Goal: Information Seeking & Learning: Find specific fact

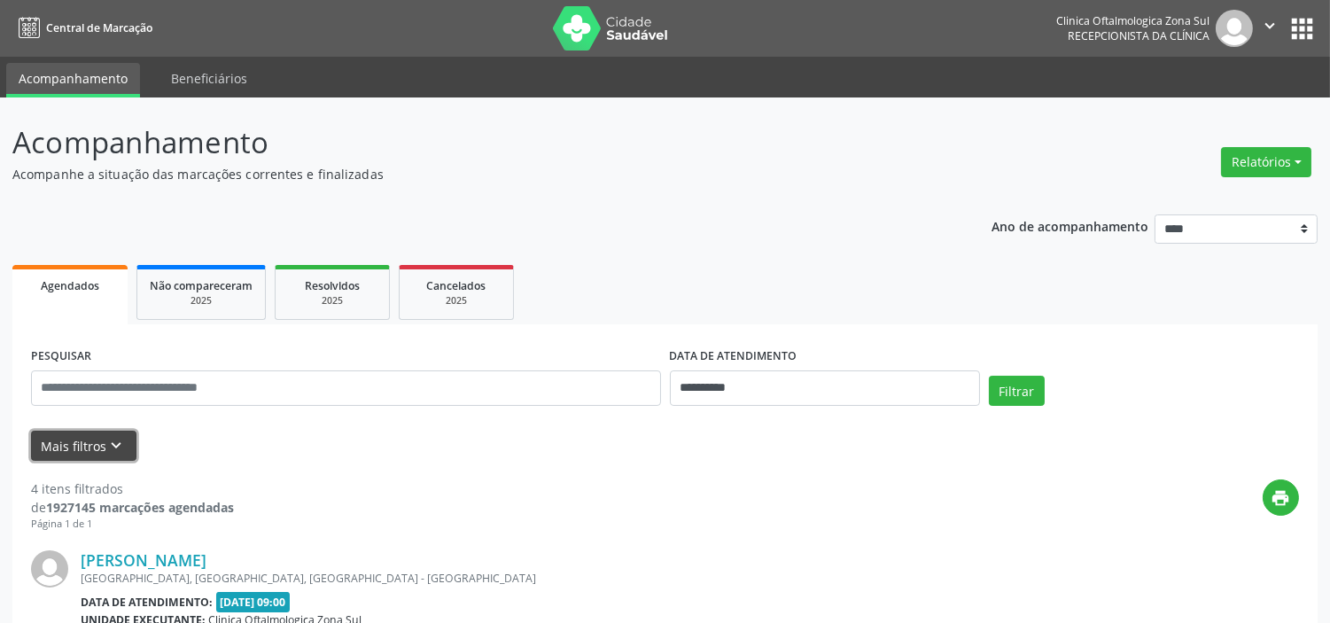
click at [113, 440] on icon "keyboard_arrow_down" at bounding box center [116, 445] width 19 height 19
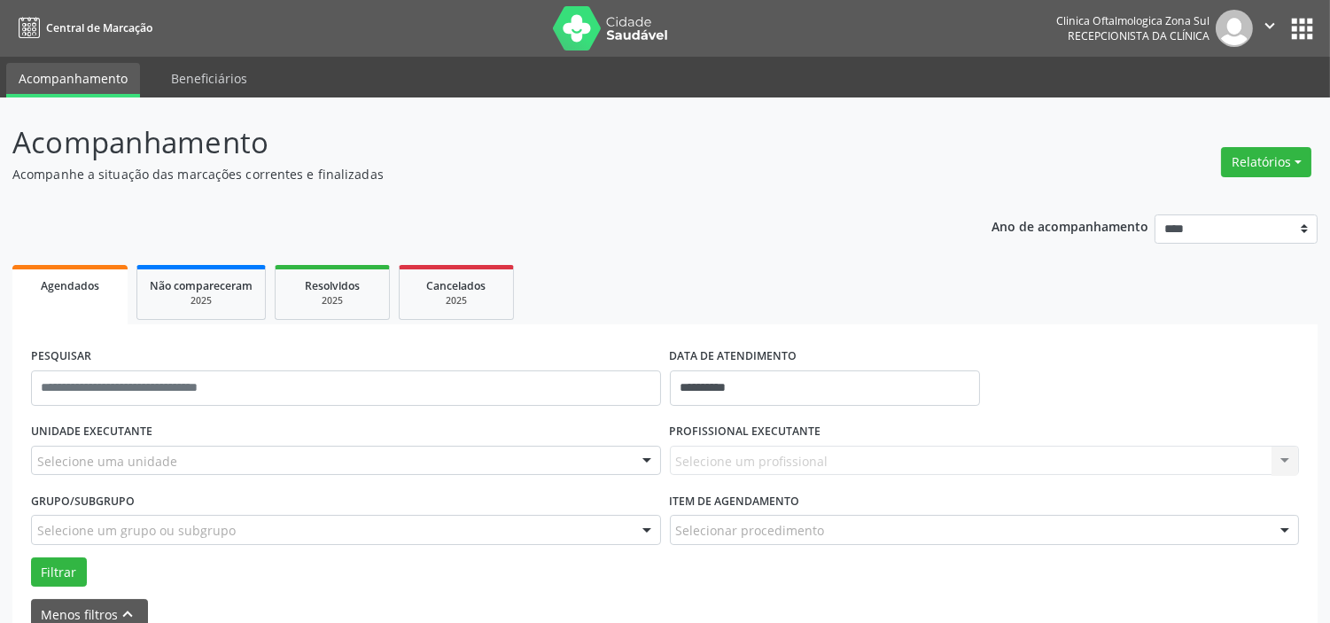
click at [257, 448] on div "Selecione uma unidade" at bounding box center [346, 461] width 630 height 30
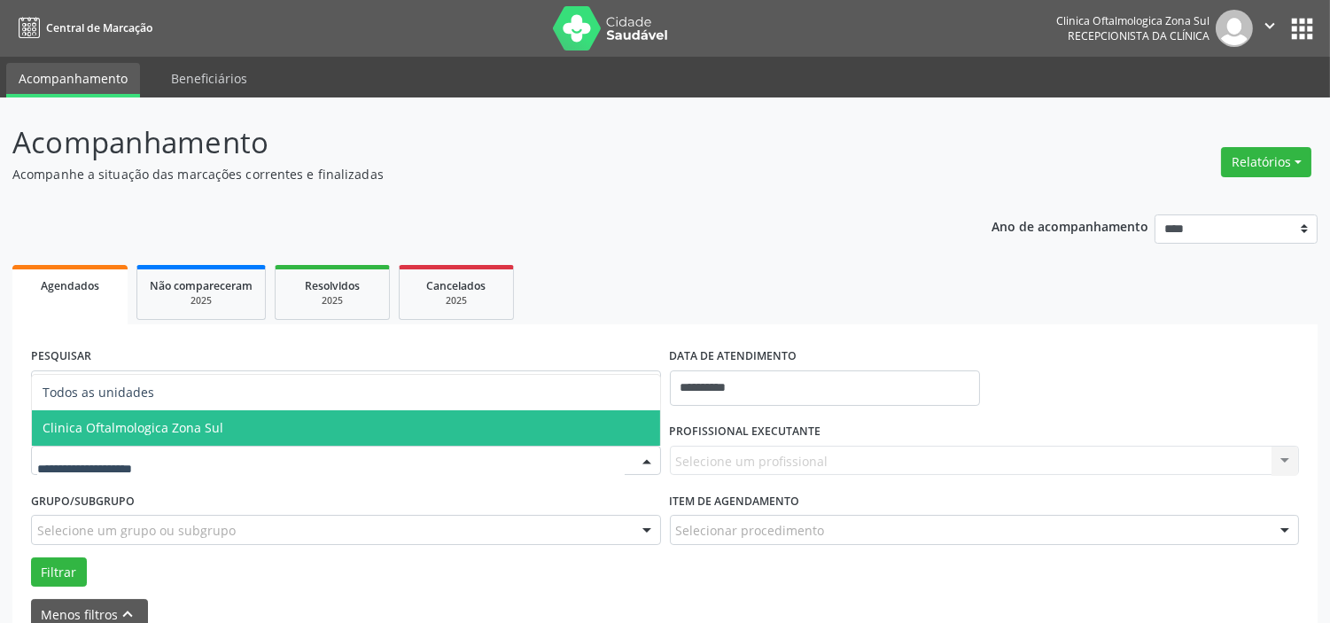
click at [263, 421] on span "Clinica Oftalmologica Zona Sul" at bounding box center [346, 427] width 628 height 35
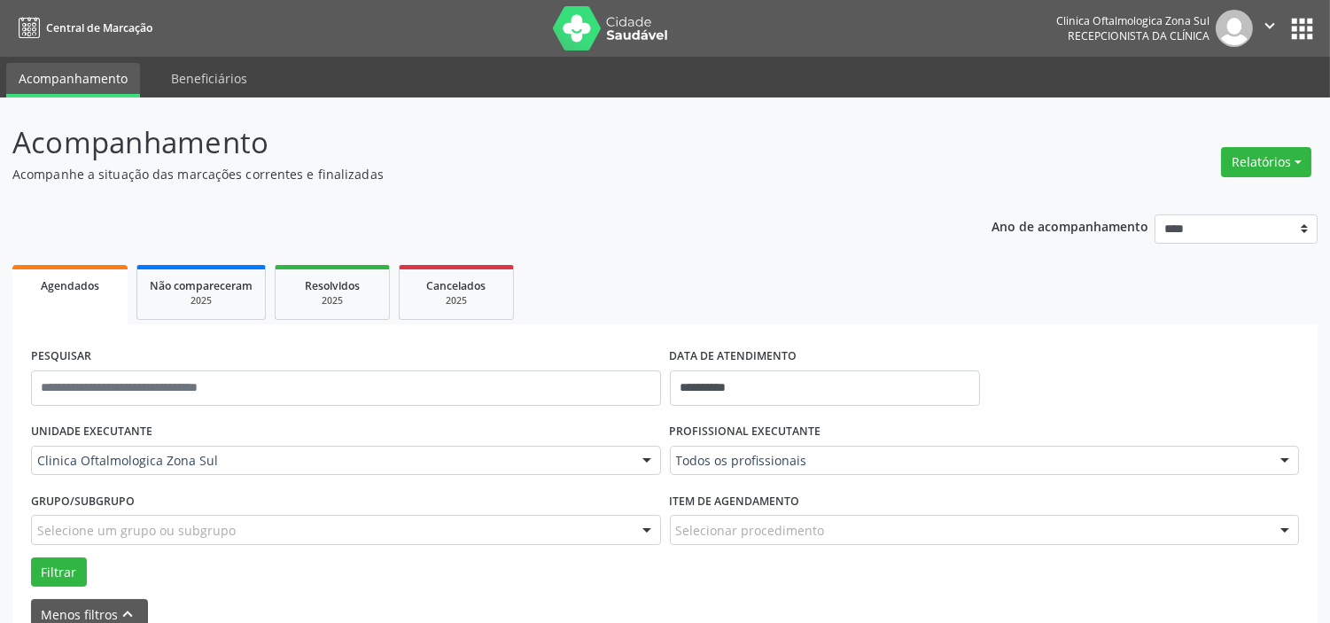
click at [268, 527] on div "Selecione um grupo ou subgrupo" at bounding box center [346, 530] width 630 height 30
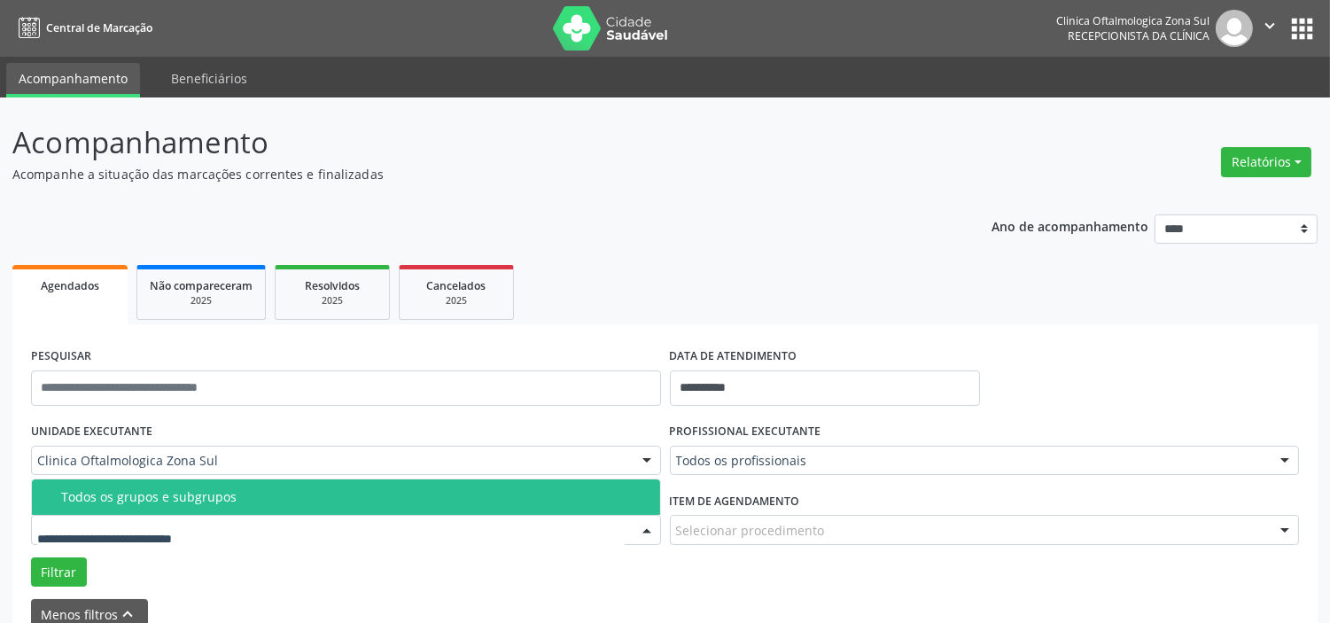
click at [270, 491] on div "Todos os grupos e subgrupos" at bounding box center [355, 497] width 589 height 14
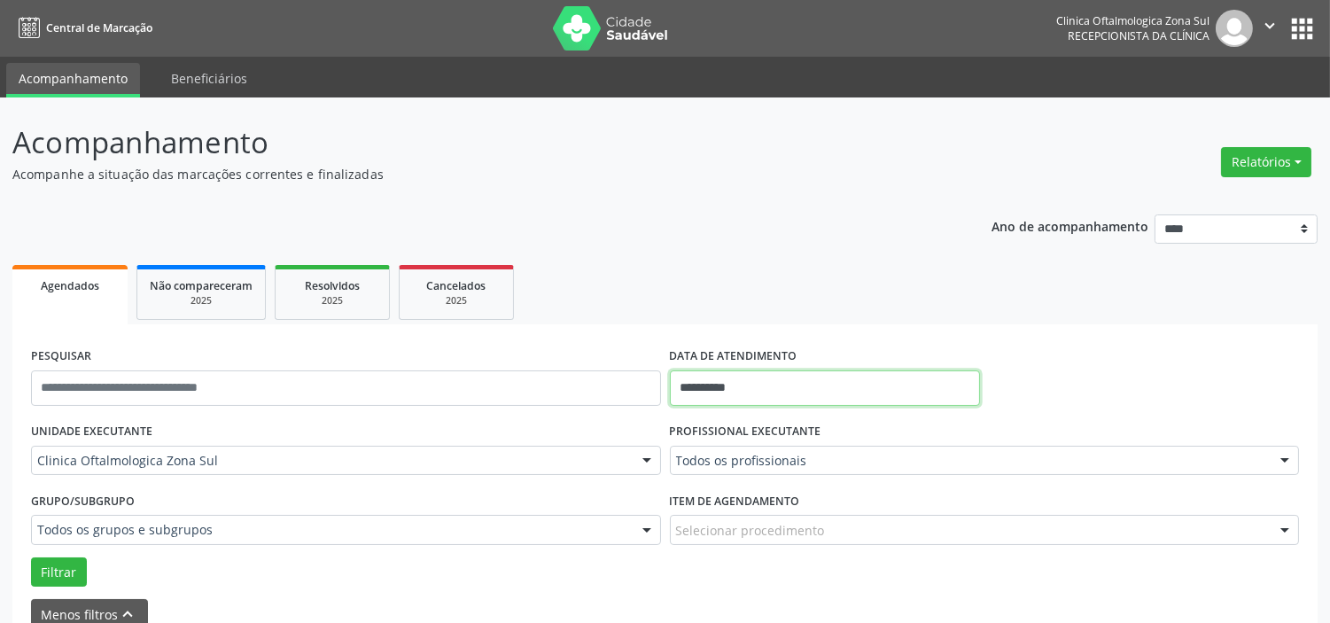
click at [800, 387] on input "**********" at bounding box center [825, 387] width 310 height 35
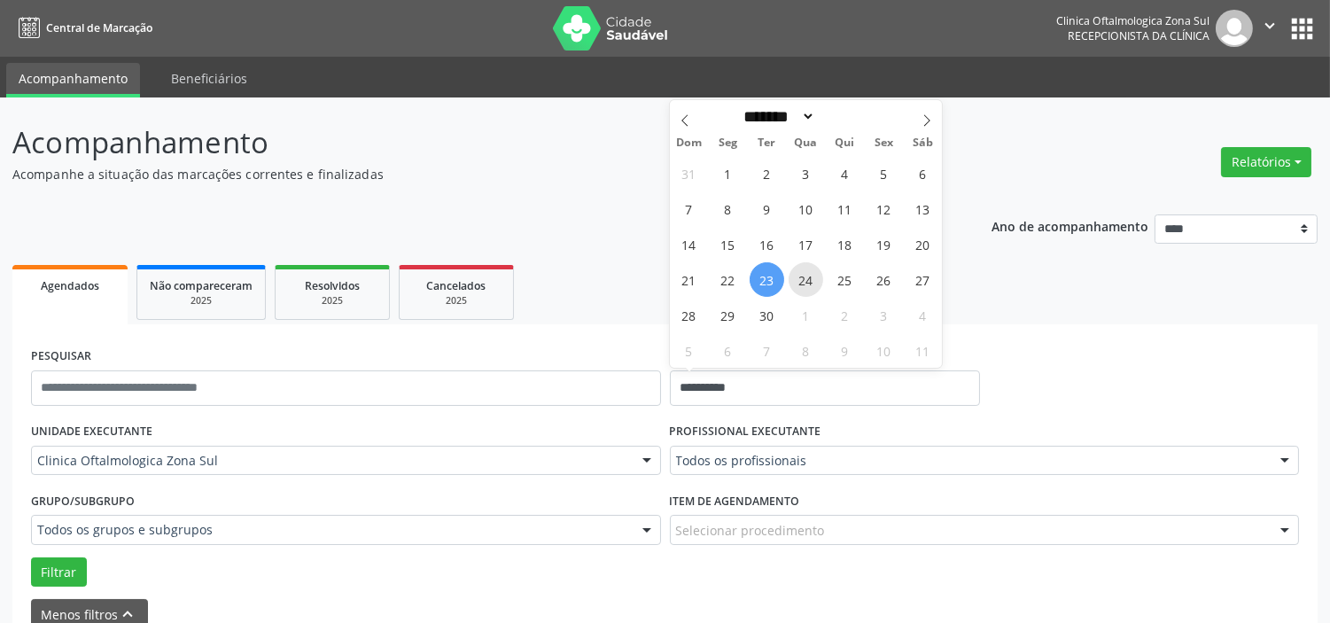
click at [809, 286] on span "24" at bounding box center [806, 279] width 35 height 35
type input "**********"
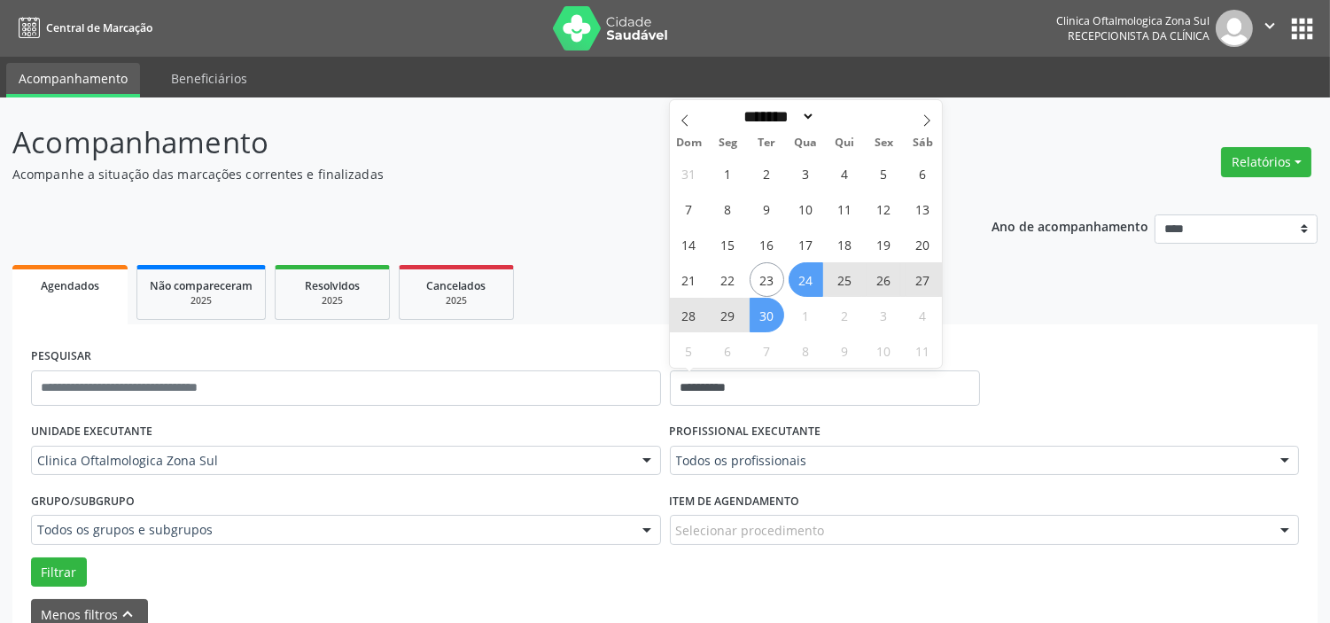
click at [768, 323] on span "30" at bounding box center [767, 315] width 35 height 35
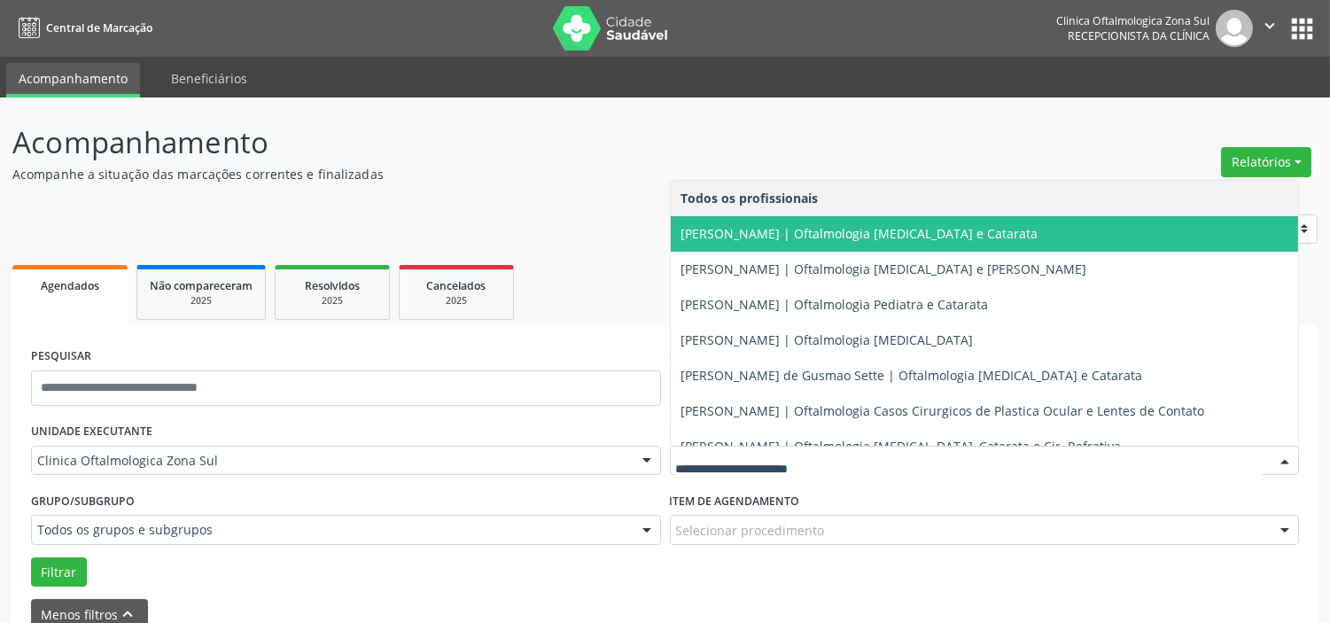
click at [759, 232] on span "[PERSON_NAME] | Oftalmologia [MEDICAL_DATA] e Catarata" at bounding box center [860, 233] width 357 height 17
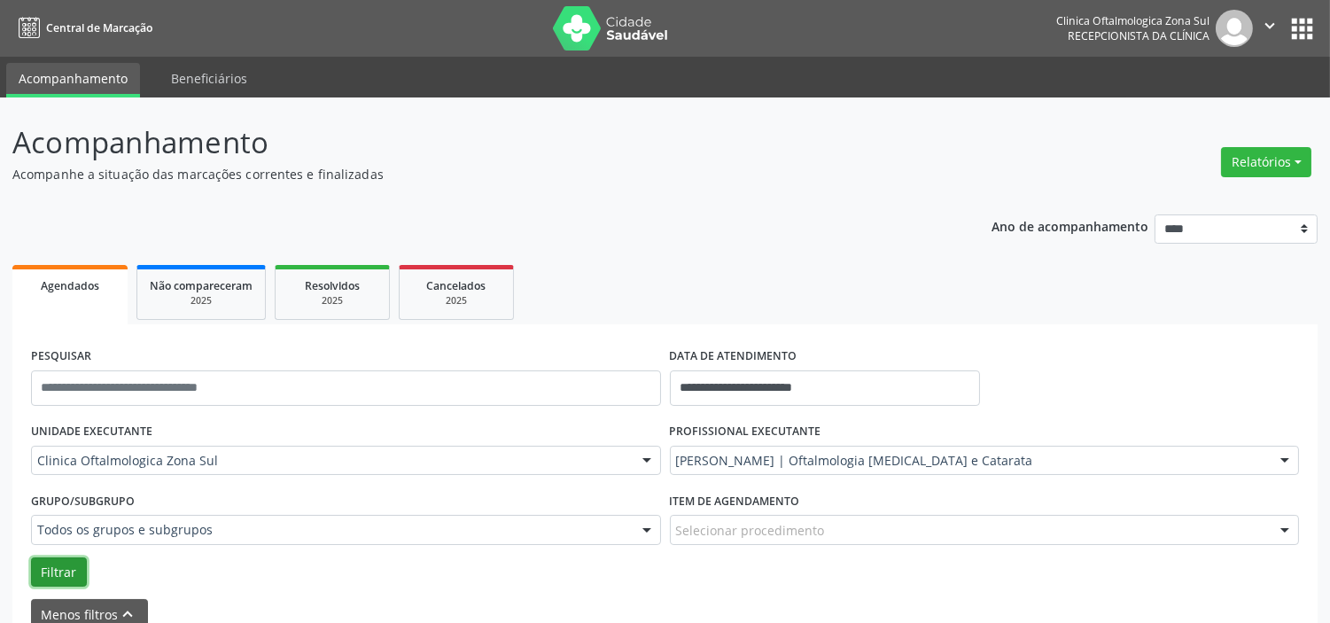
click at [64, 581] on button "Filtrar" at bounding box center [59, 572] width 56 height 30
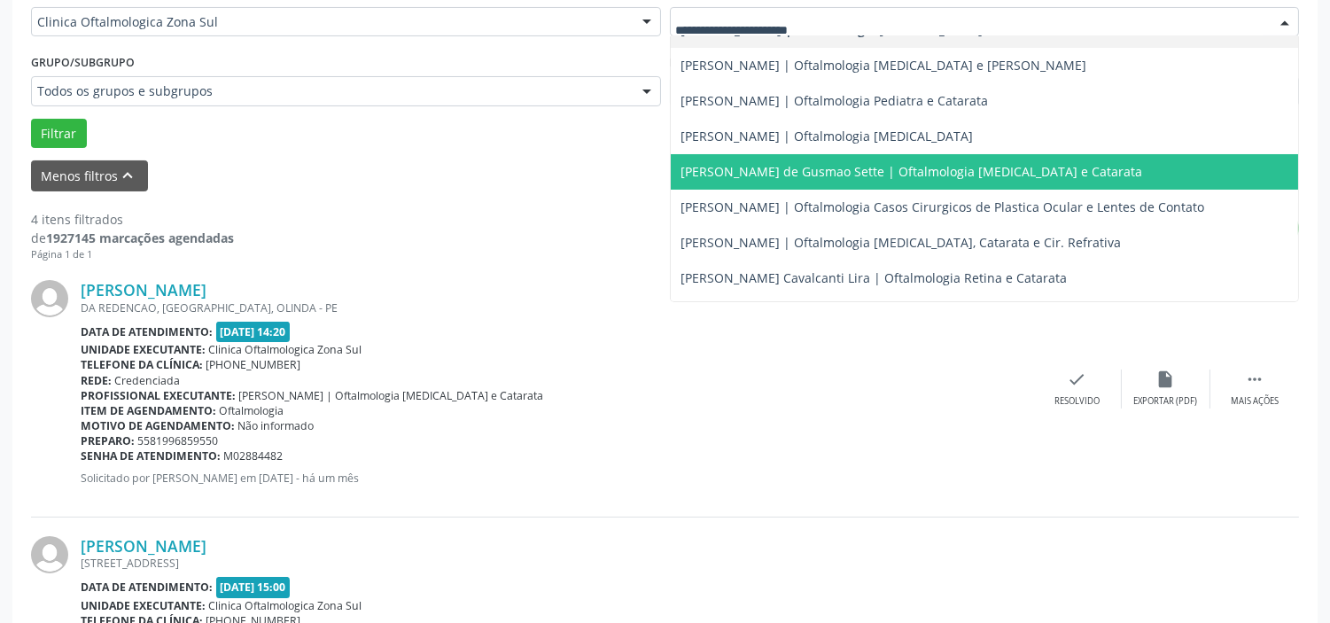
scroll to position [160, 0]
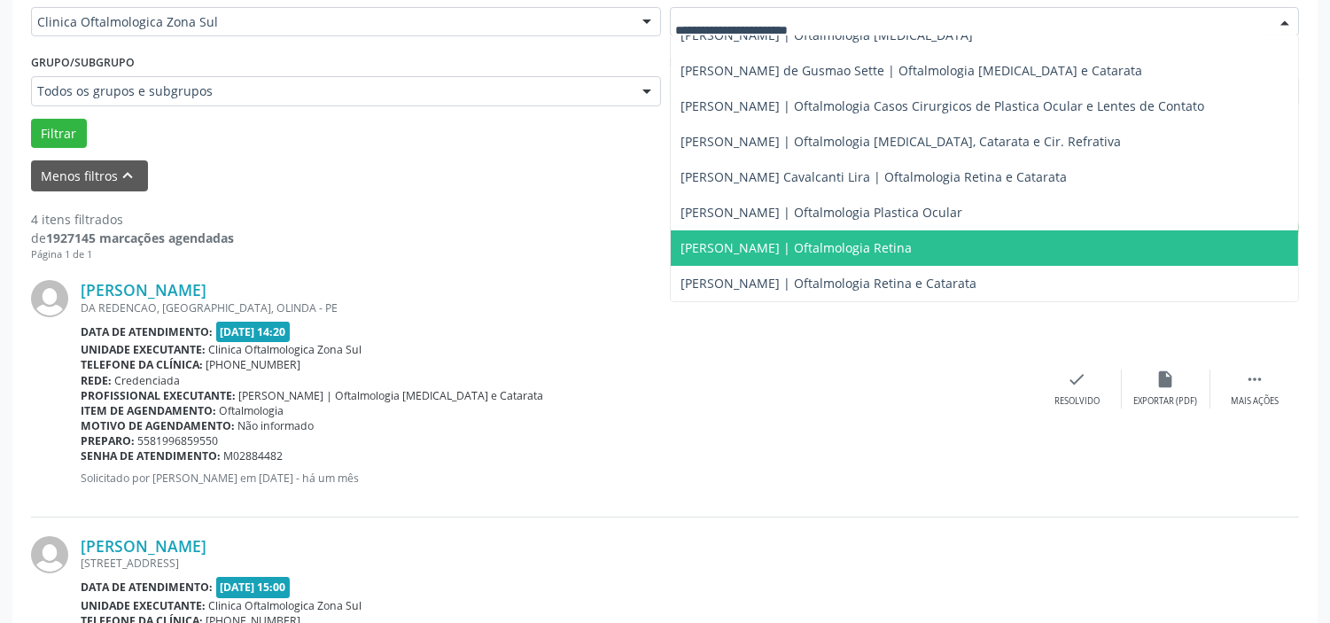
click at [747, 239] on span "[PERSON_NAME] | Oftalmologia Retina" at bounding box center [797, 247] width 231 height 17
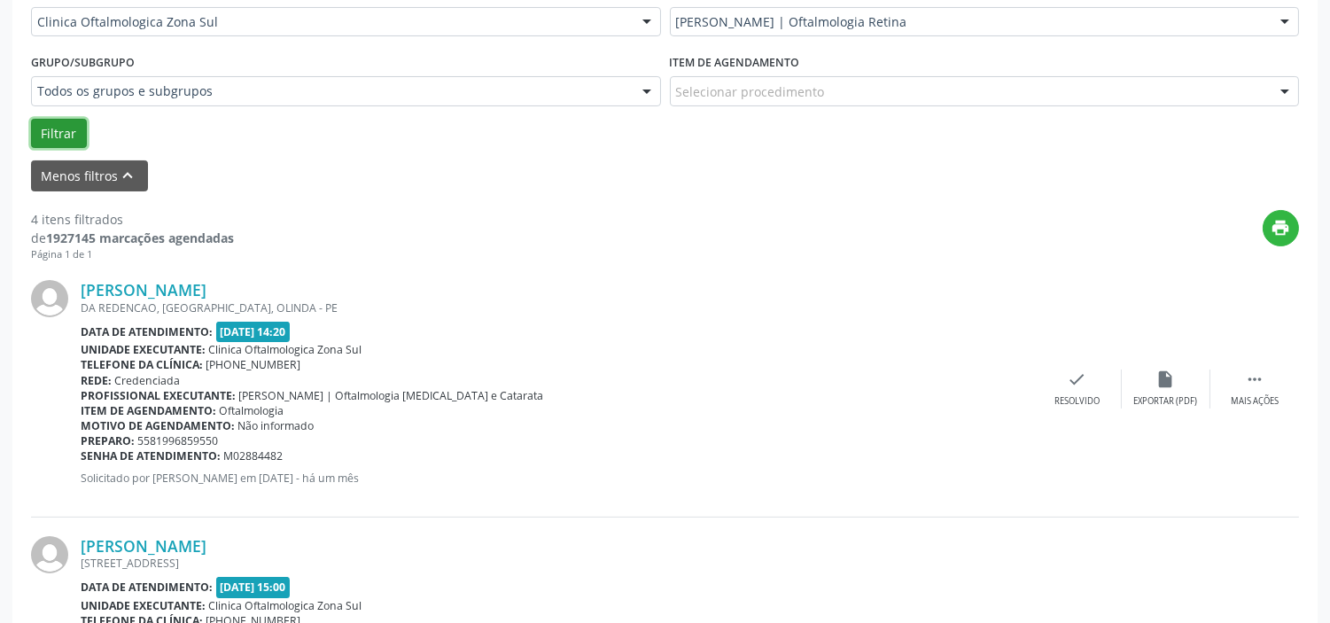
click at [44, 129] on button "Filtrar" at bounding box center [59, 134] width 56 height 30
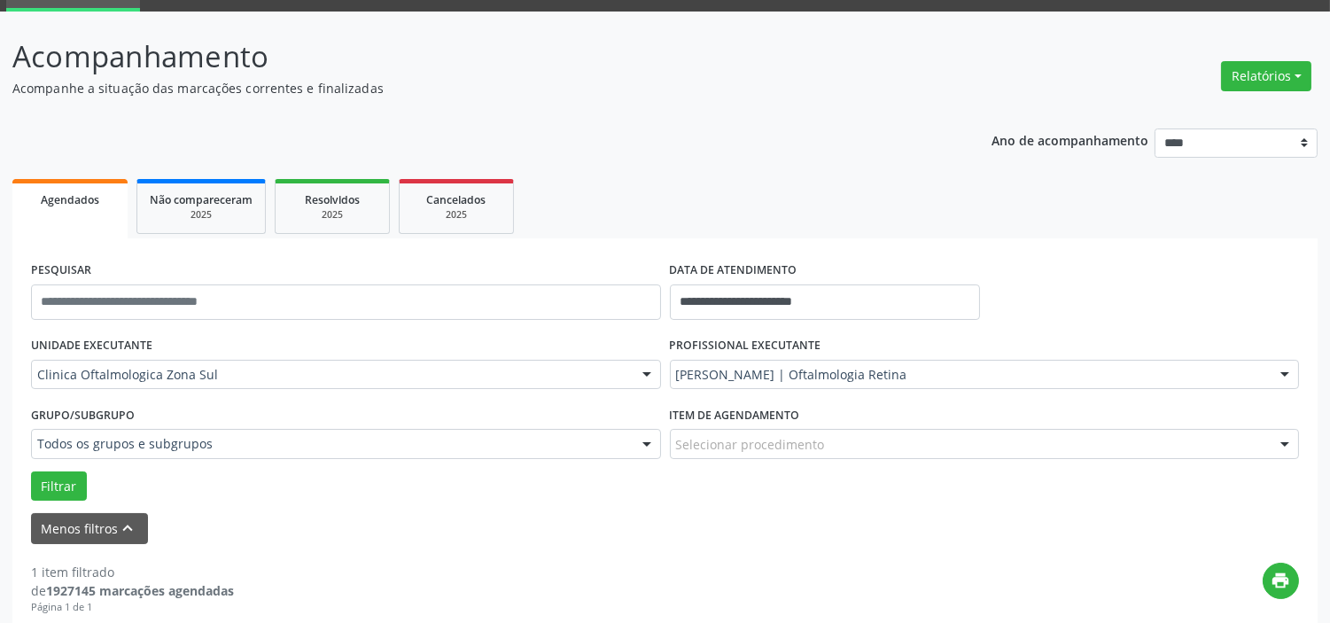
scroll to position [180, 0]
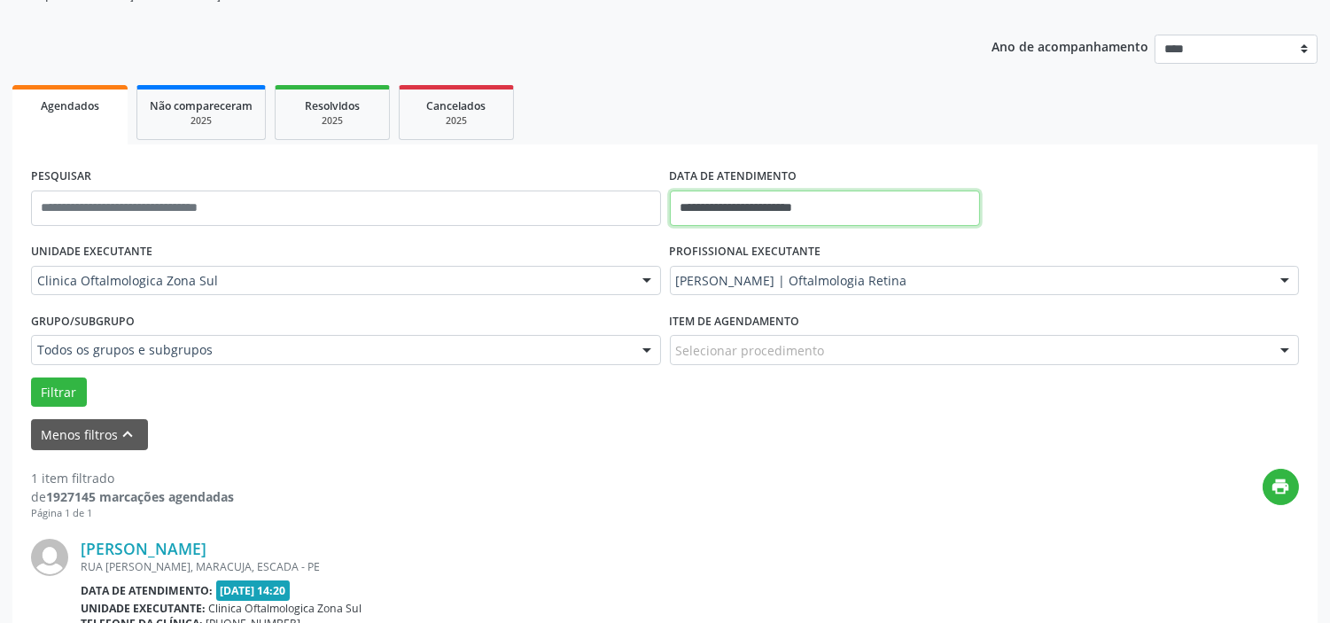
click at [864, 200] on input "**********" at bounding box center [825, 208] width 310 height 35
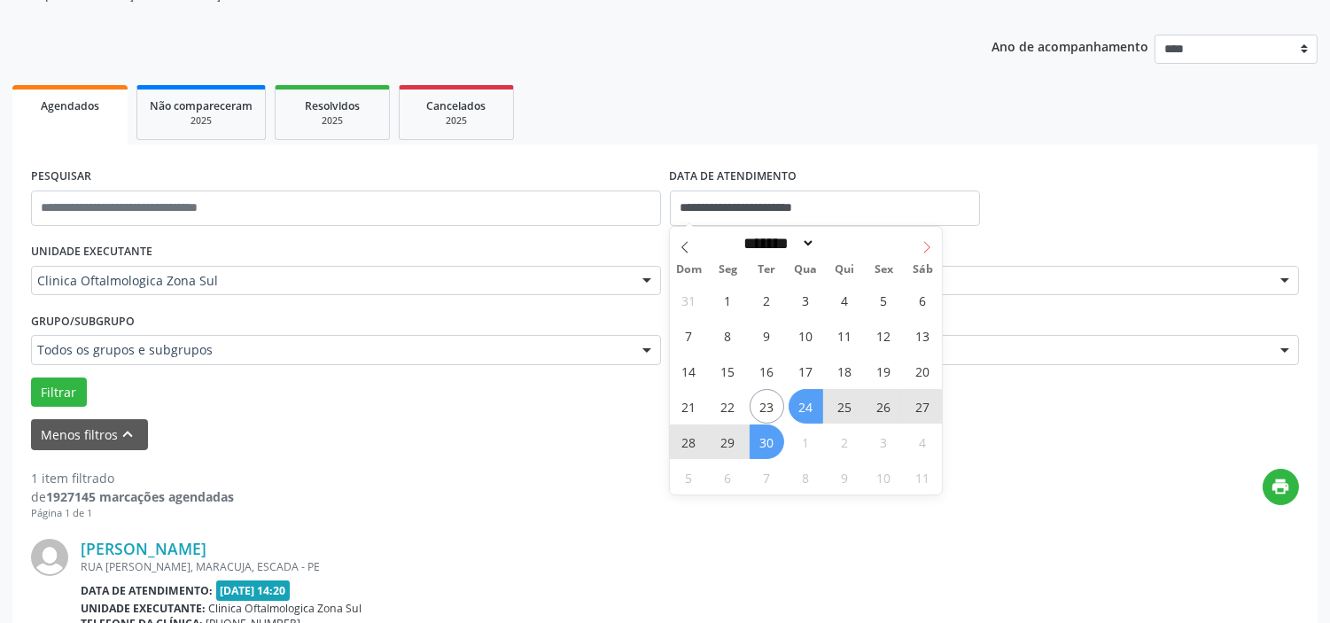
click at [928, 246] on icon at bounding box center [927, 247] width 12 height 12
select select "*"
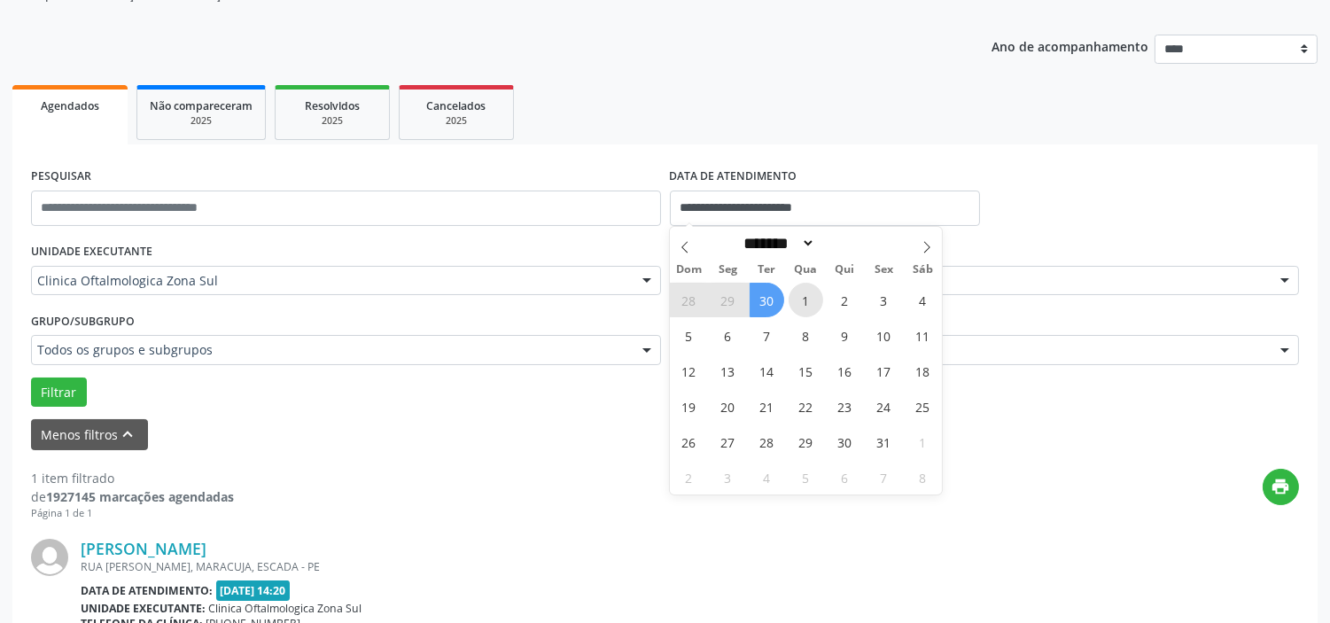
click at [804, 291] on span "1" at bounding box center [806, 300] width 35 height 35
type input "**********"
click at [934, 248] on span at bounding box center [927, 242] width 30 height 30
select select "**"
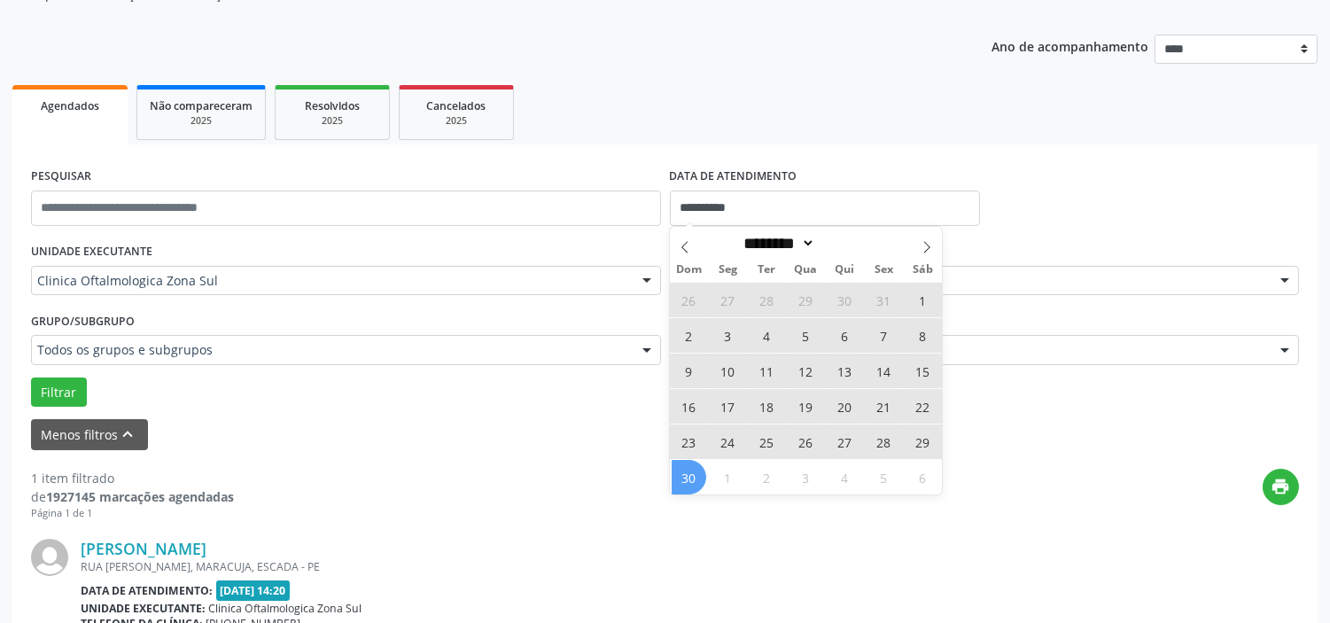
click at [698, 479] on span "30" at bounding box center [689, 477] width 35 height 35
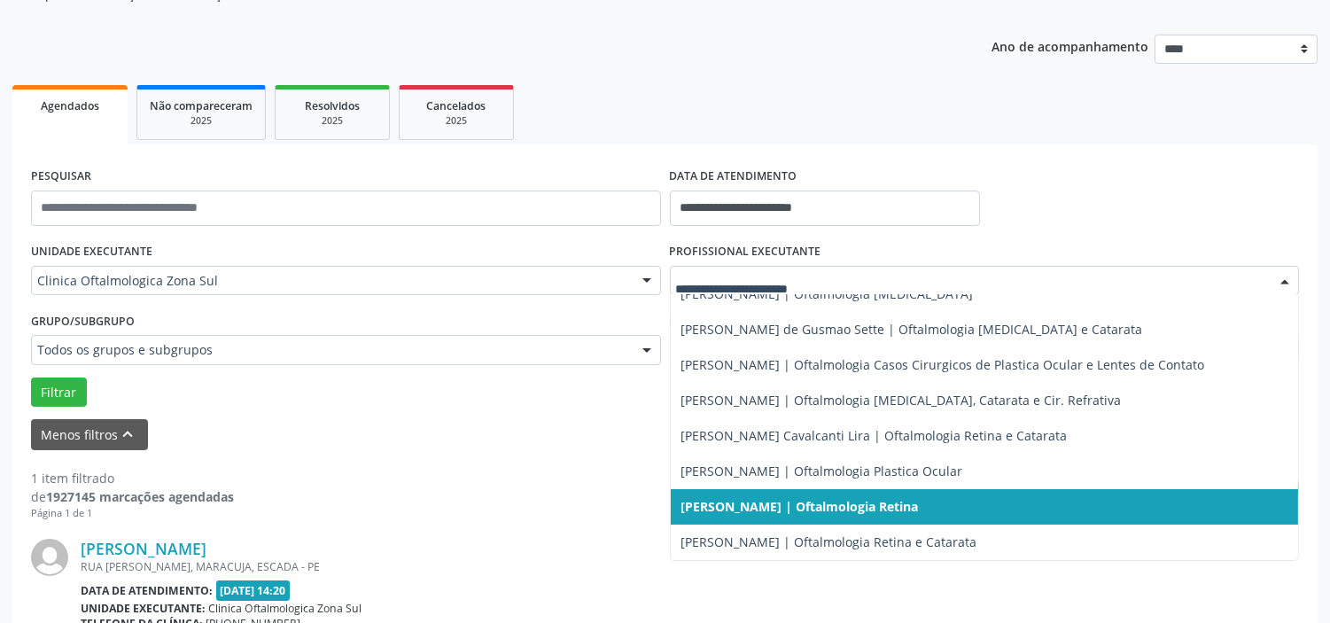
click at [768, 269] on div at bounding box center [985, 281] width 630 height 30
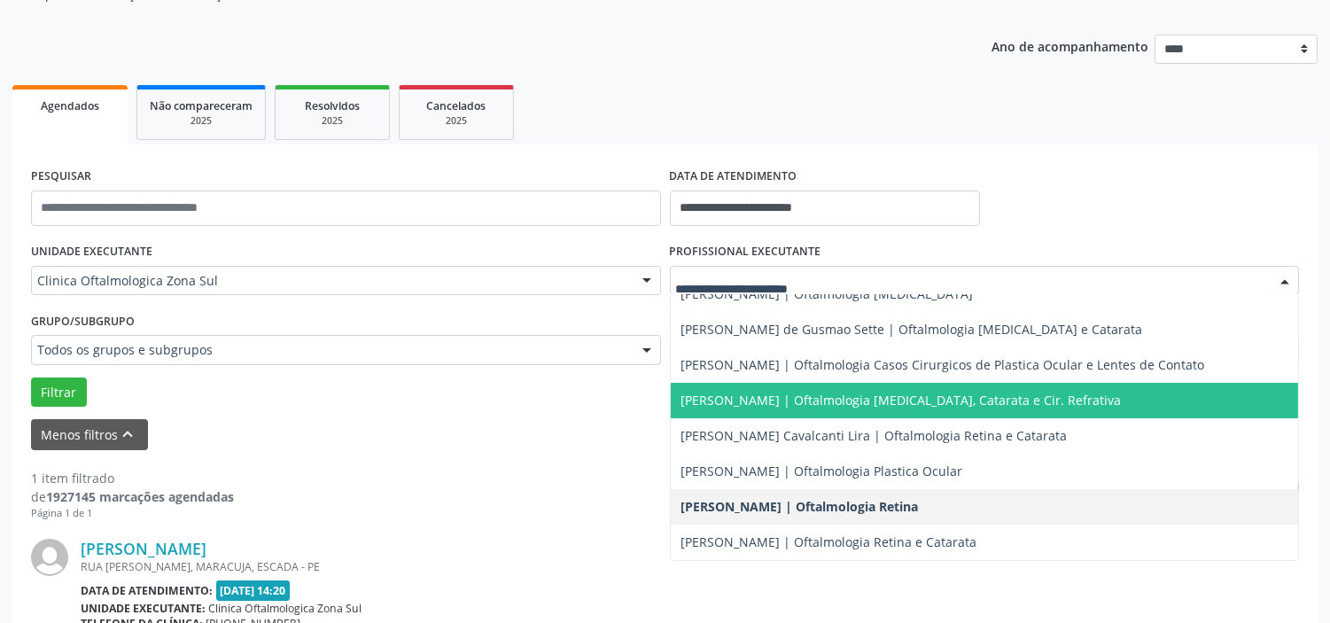
click at [740, 402] on span "[PERSON_NAME] | Oftalmologia [MEDICAL_DATA], Catarata e Cir. Refrativa" at bounding box center [902, 400] width 441 height 17
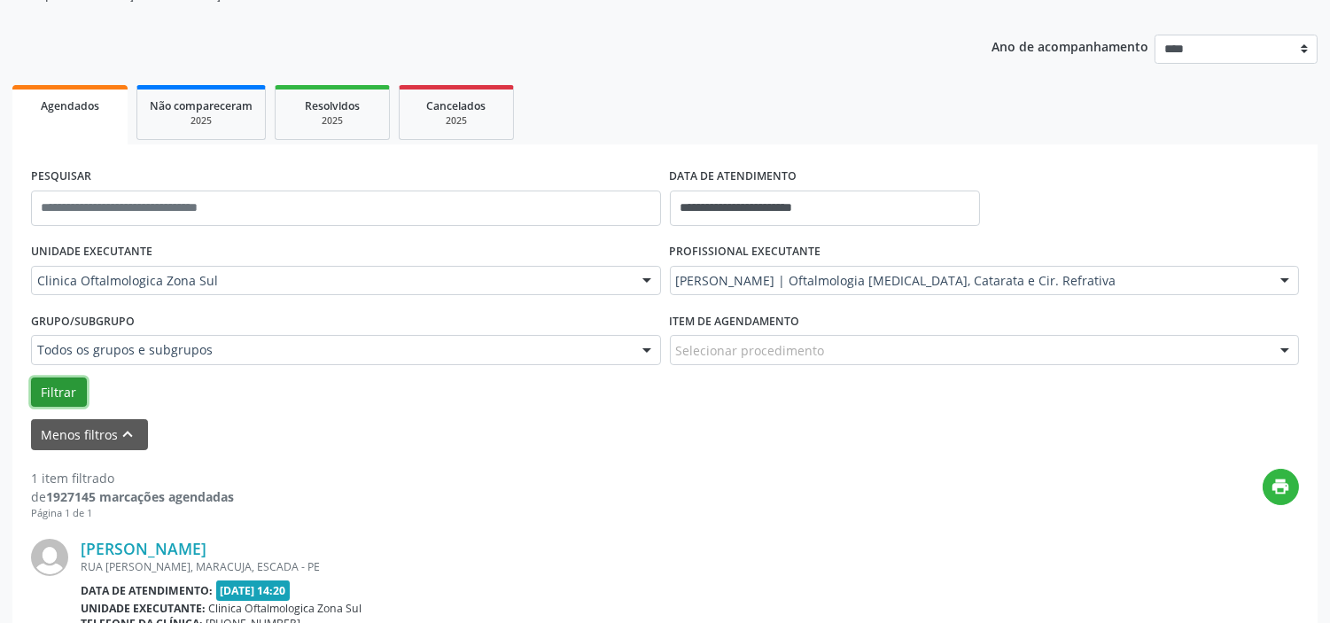
click at [67, 388] on button "Filtrar" at bounding box center [59, 393] width 56 height 30
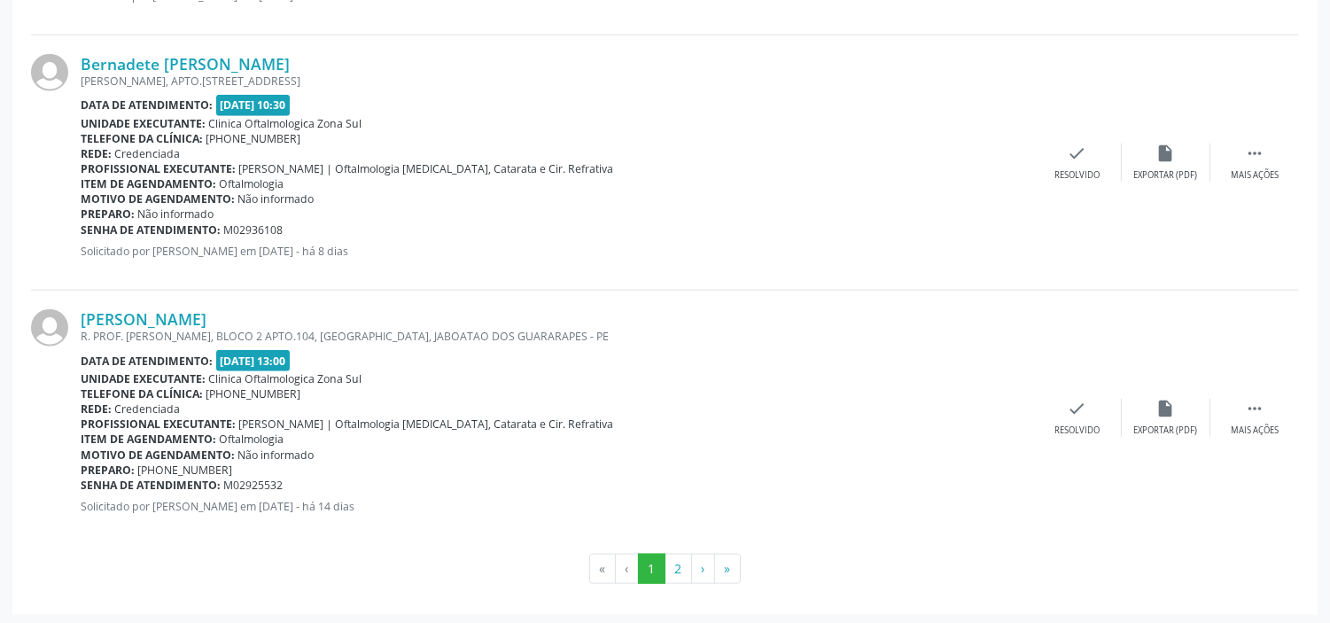
scroll to position [3990, 0]
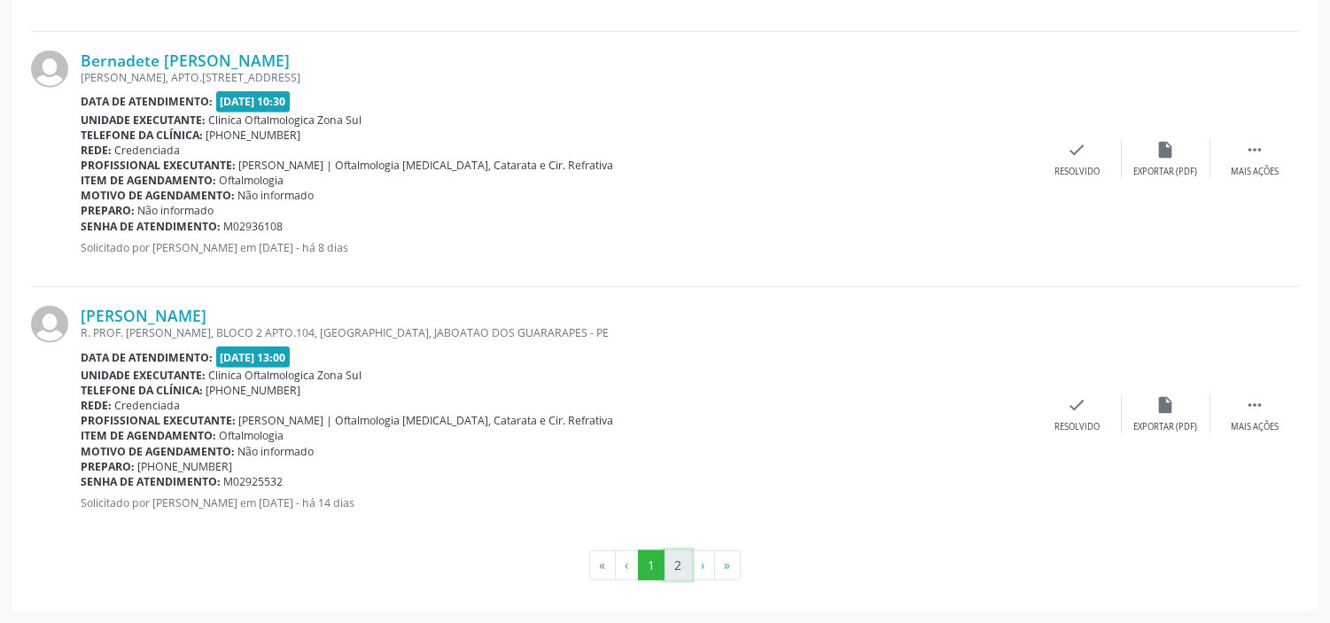
click at [676, 561] on button "2" at bounding box center [678, 565] width 27 height 30
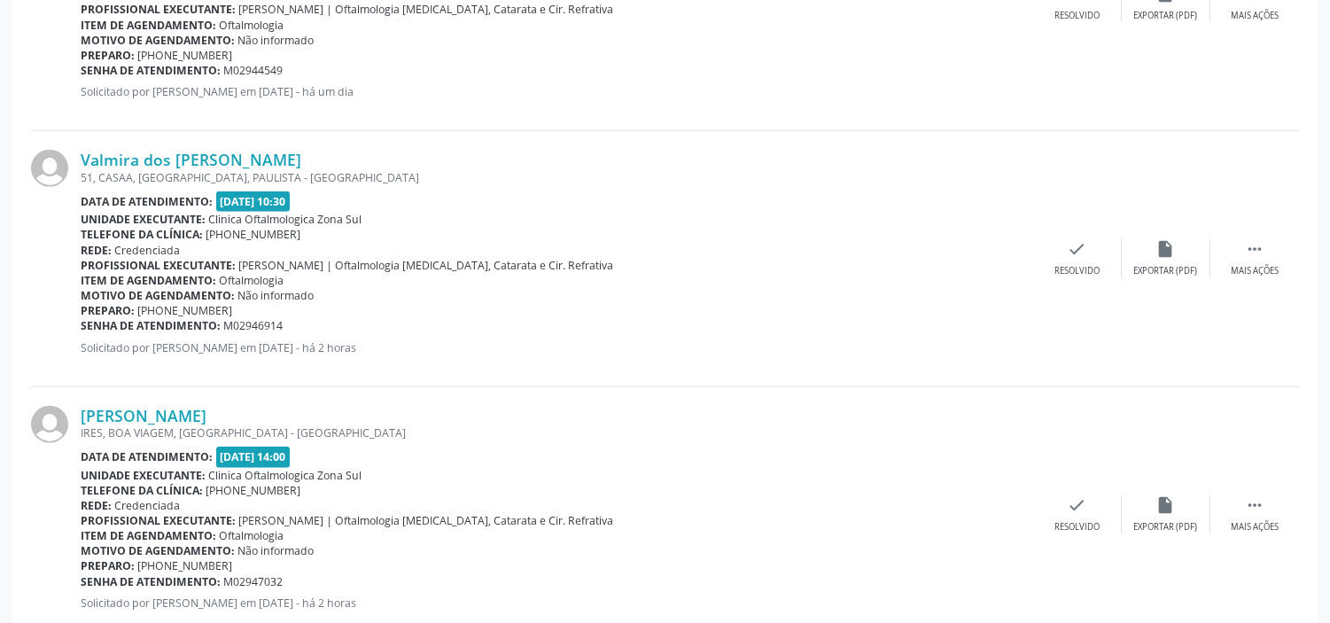
scroll to position [2659, 0]
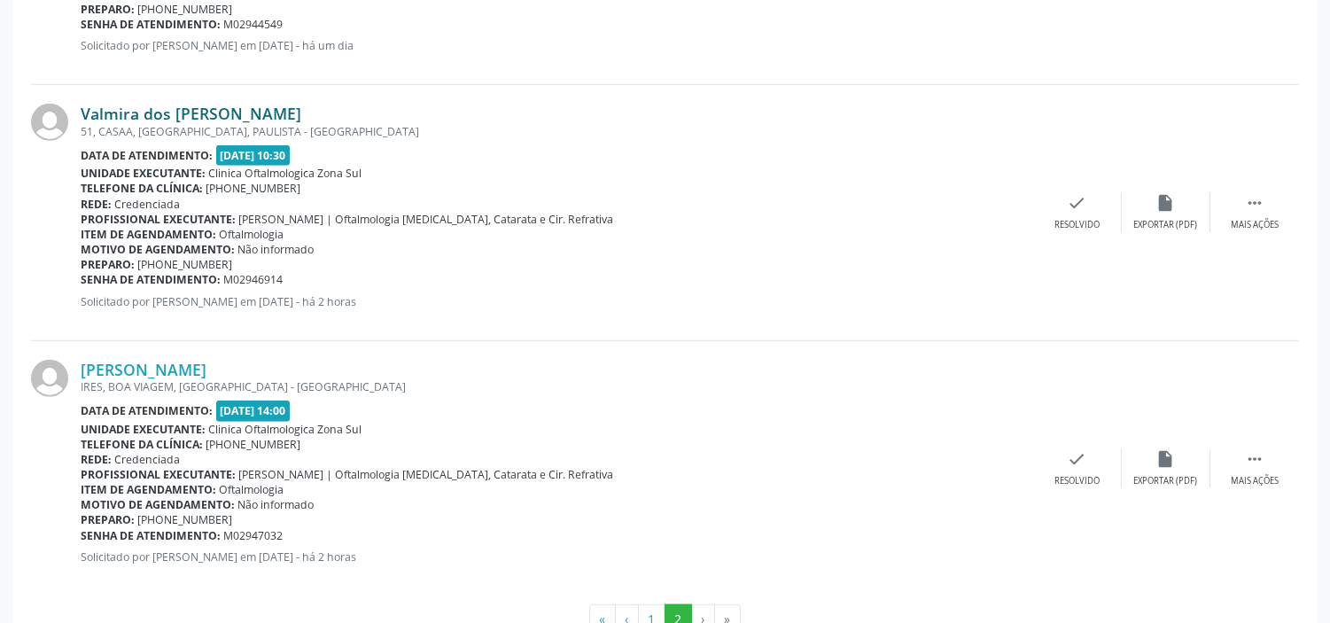
click at [183, 115] on link "Valmira dos [PERSON_NAME]" at bounding box center [191, 113] width 221 height 19
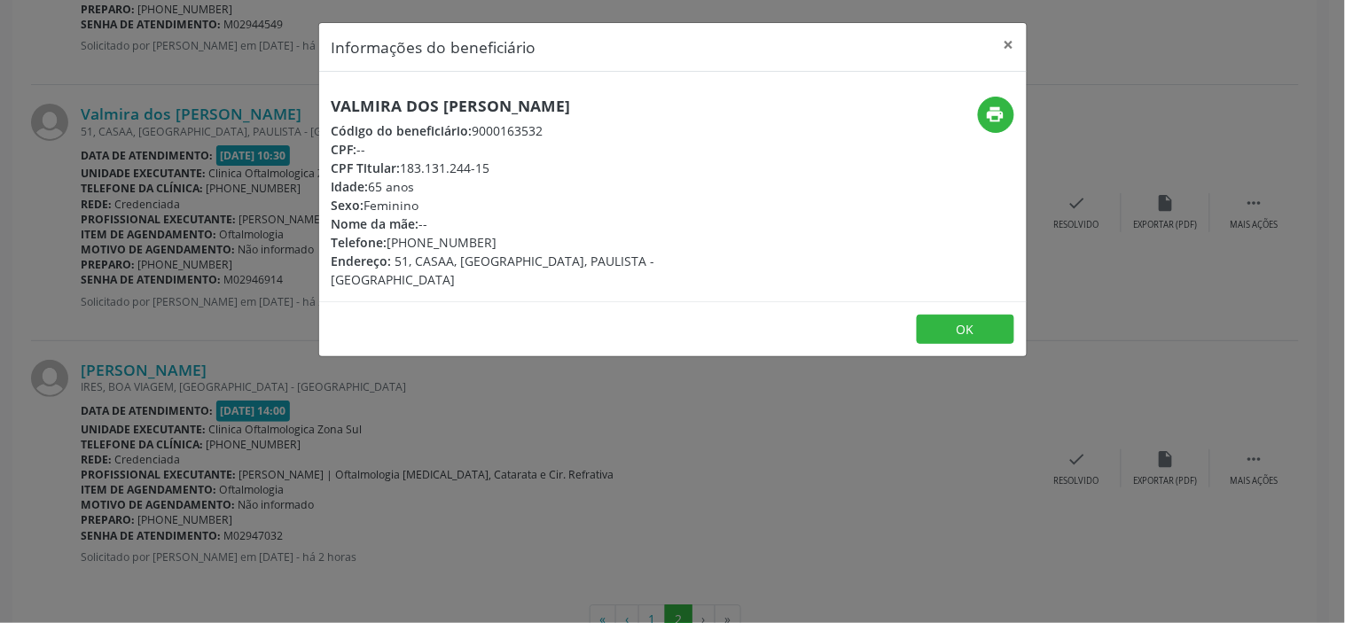
click at [419, 99] on h5 "Valmira dos [PERSON_NAME]" at bounding box center [554, 106] width 447 height 19
copy div "Valmira dos [PERSON_NAME]"
drag, startPoint x: 482, startPoint y: 237, endPoint x: 392, endPoint y: 242, distance: 90.6
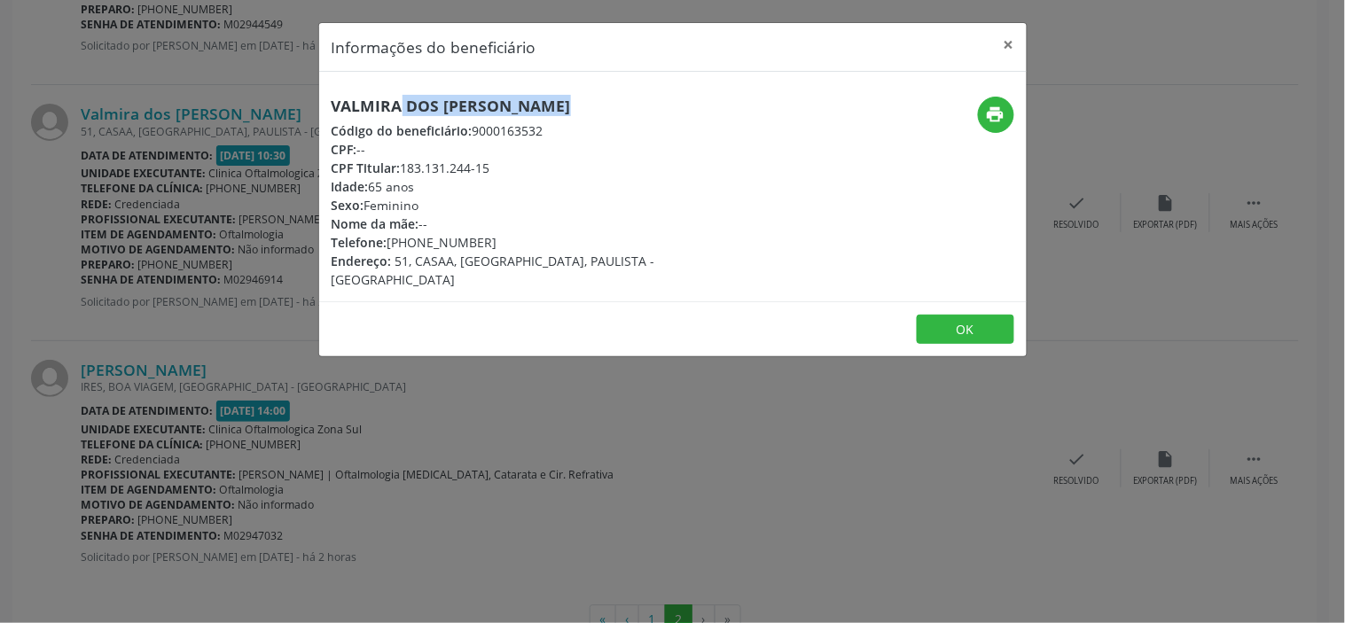
click at [392, 242] on div "Telefone: [PHONE_NUMBER]" at bounding box center [554, 242] width 447 height 19
copy div "81) 98796-8351"
click at [409, 414] on div "Informações do beneficiário × Valmira dos [PERSON_NAME] Código do beneficiário:…" at bounding box center [672, 311] width 1345 height 623
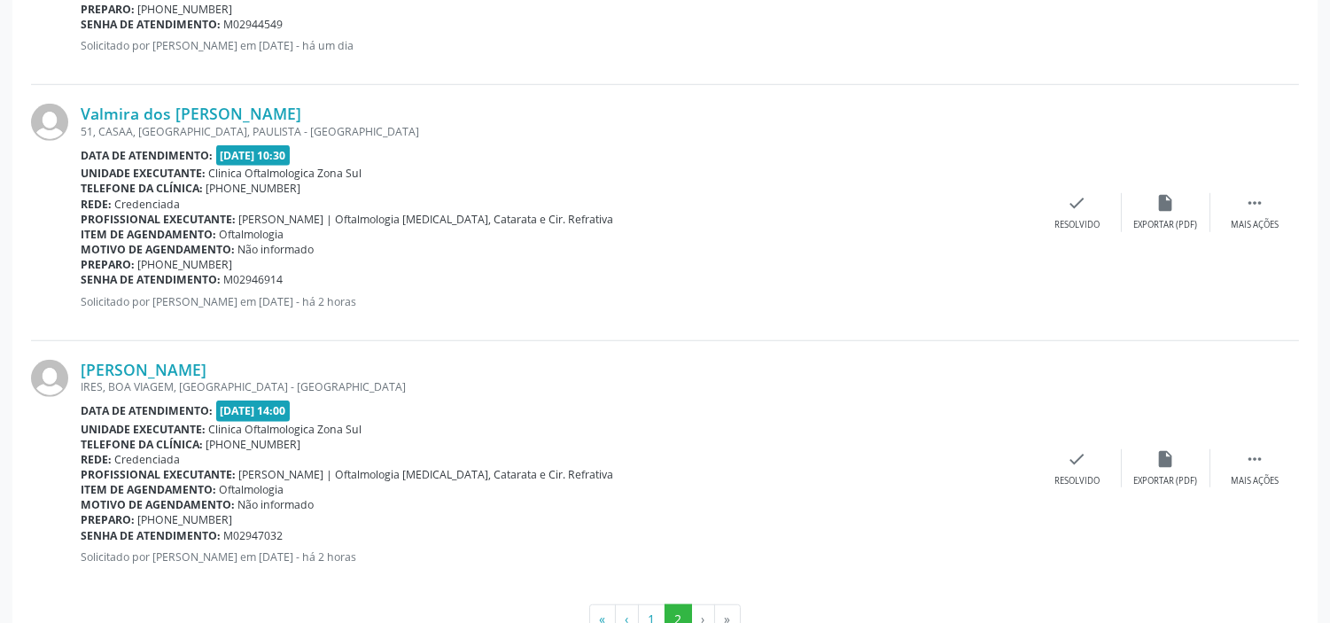
drag, startPoint x: 281, startPoint y: 279, endPoint x: 81, endPoint y: 279, distance: 200.3
click at [81, 279] on div "Senha de atendimento: M02946914" at bounding box center [557, 279] width 953 height 15
copy div "Senha de atendimento: M02946914"
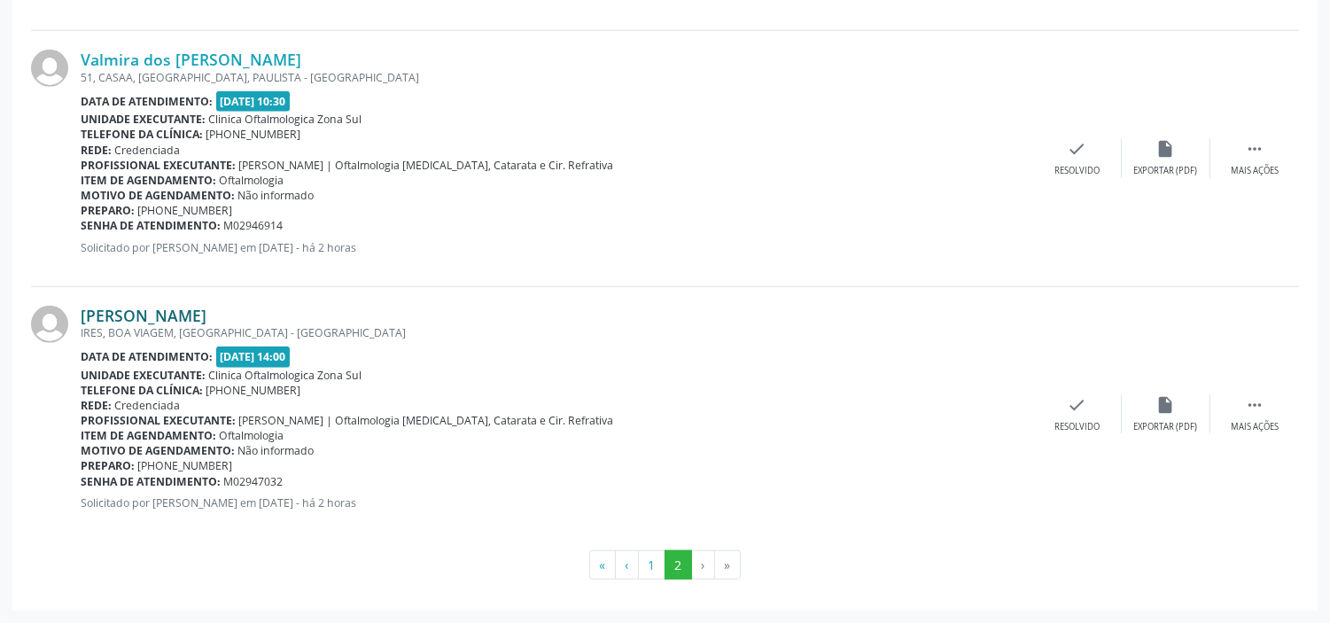
click at [207, 310] on link "[PERSON_NAME]" at bounding box center [144, 315] width 126 height 19
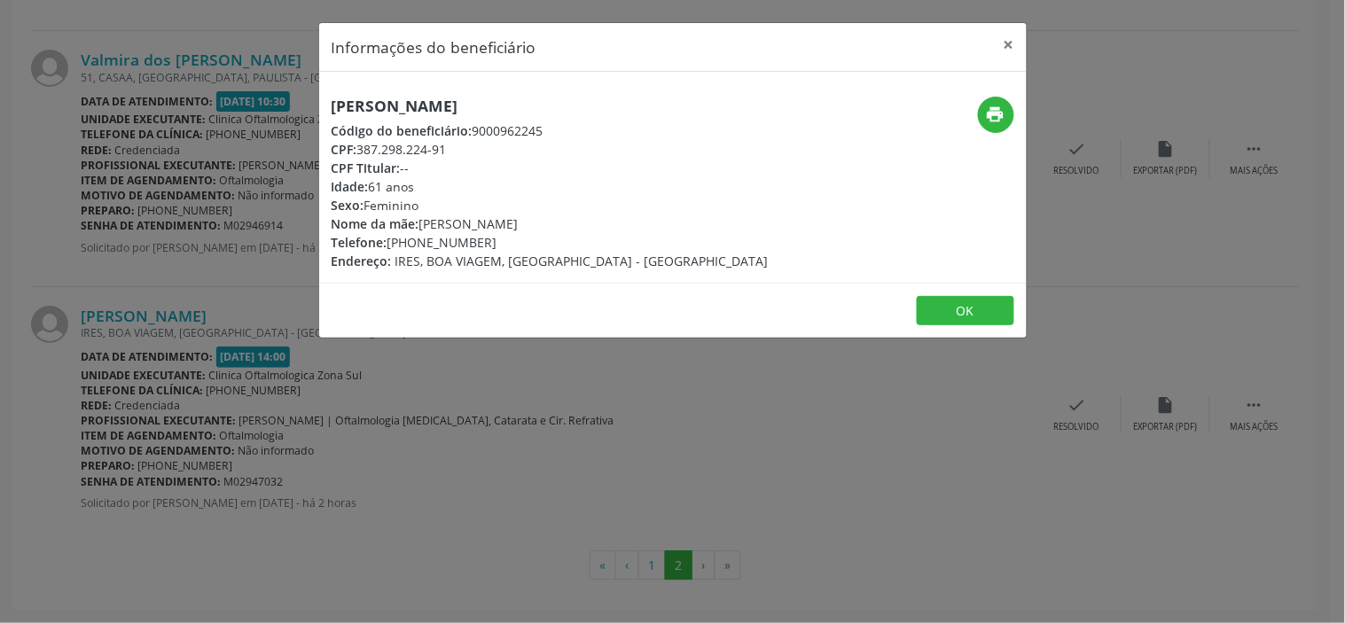
drag, startPoint x: 458, startPoint y: 154, endPoint x: 361, endPoint y: 144, distance: 98.1
click at [361, 144] on div "CPF: 387.298.224-91" at bounding box center [549, 149] width 437 height 19
copy div "387.298.224-91"
click at [415, 388] on div "Informações do beneficiário × [PERSON_NAME] Código do beneficiário: 9000962245 …" at bounding box center [672, 311] width 1345 height 623
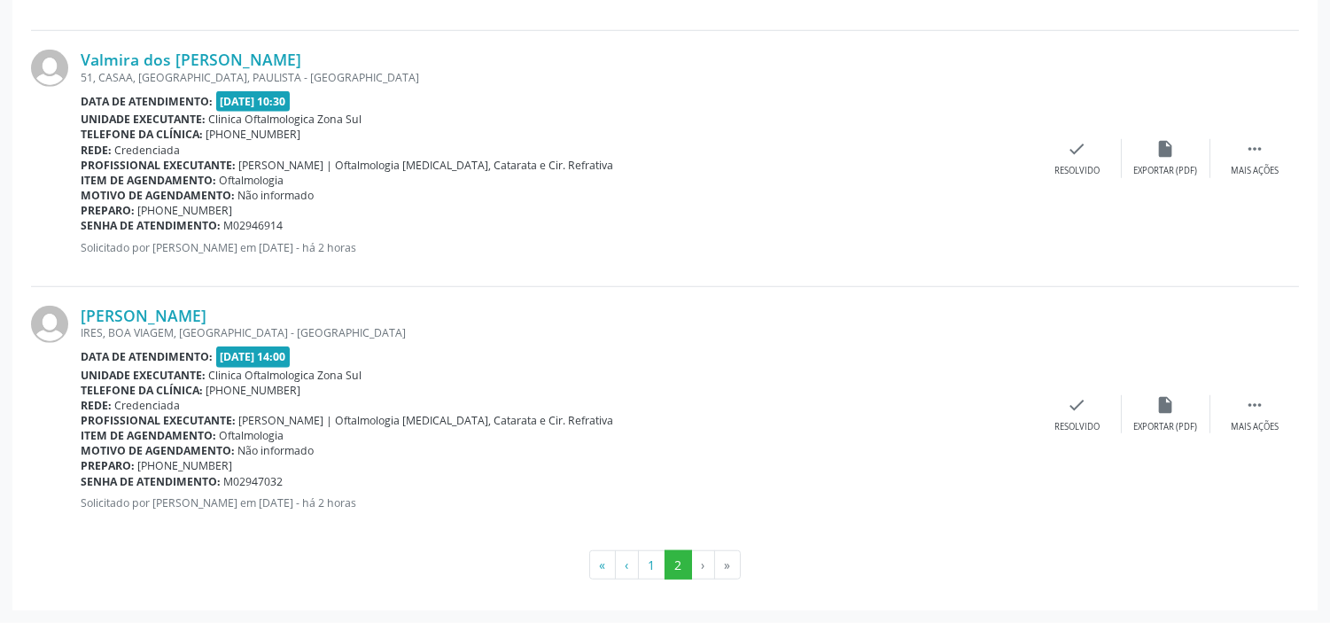
drag, startPoint x: 308, startPoint y: 482, endPoint x: 81, endPoint y: 480, distance: 226.9
click at [81, 480] on div "Senha de atendimento: M02947032" at bounding box center [557, 481] width 953 height 15
copy div "Senha de atendimento: M02947032"
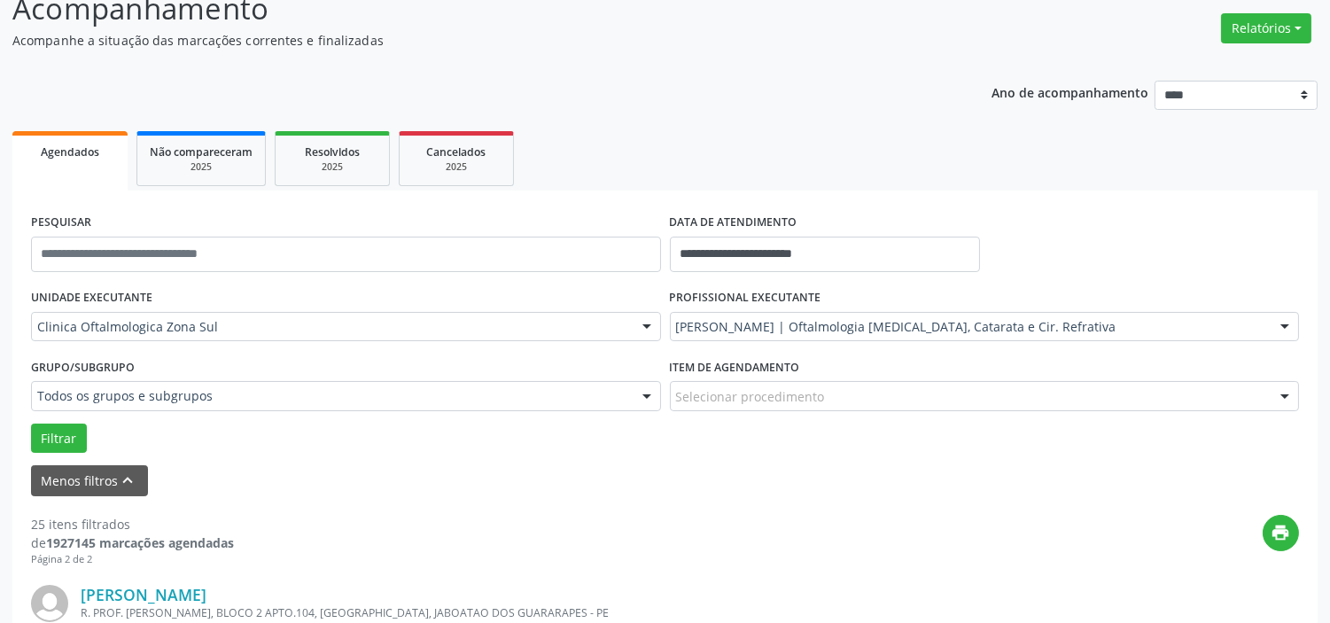
scroll to position [0, 0]
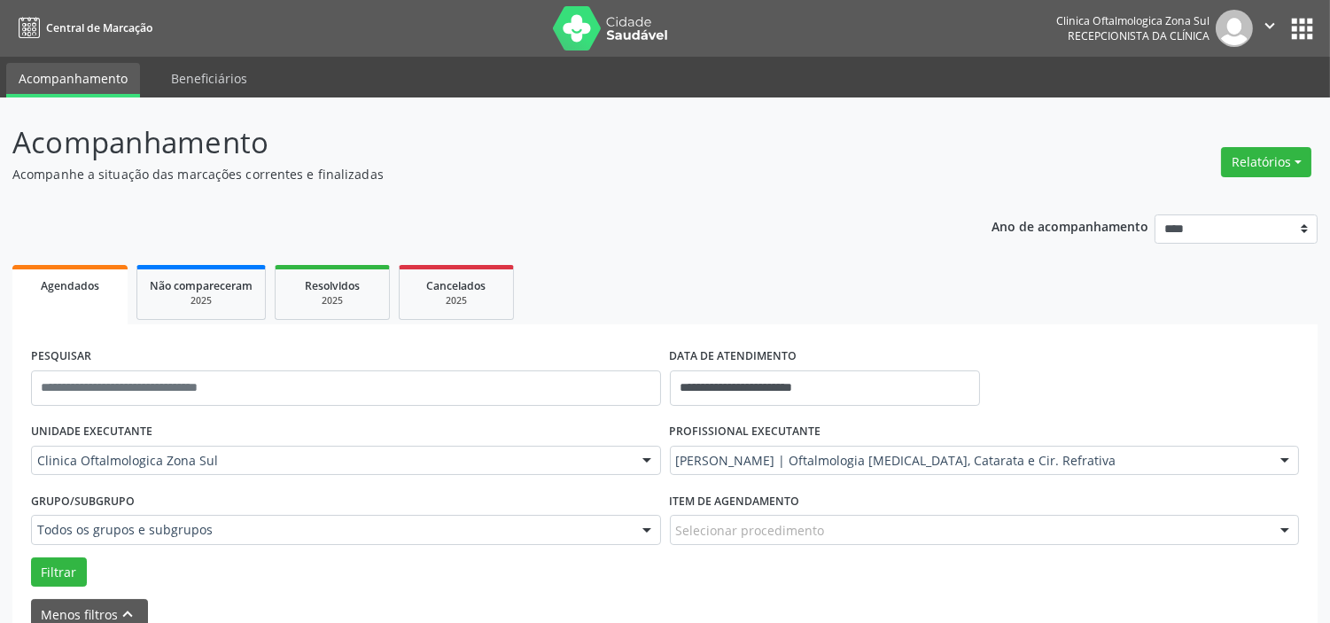
click at [1278, 23] on icon "" at bounding box center [1269, 25] width 19 height 19
click at [1234, 106] on link "Sair" at bounding box center [1225, 108] width 122 height 25
